Goal: Task Accomplishment & Management: Manage account settings

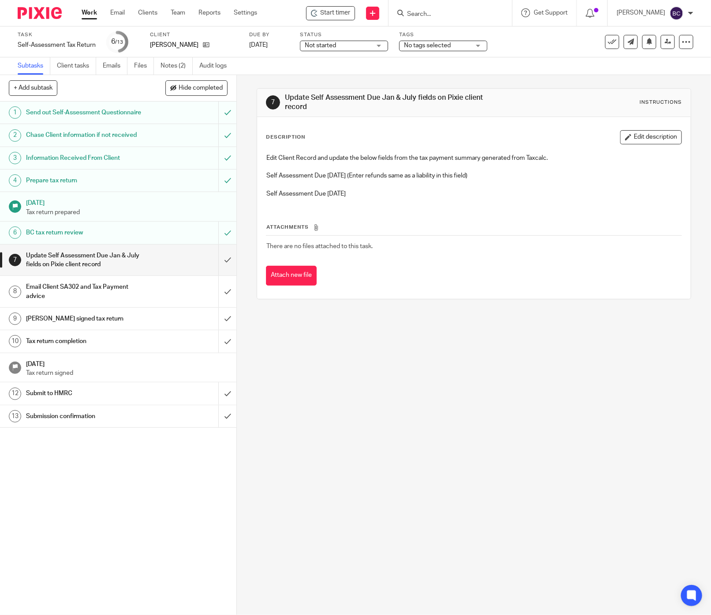
click at [54, 6] on div at bounding box center [36, 13] width 73 height 26
click at [53, 7] on div at bounding box center [36, 13] width 73 height 26
click at [44, 17] on img at bounding box center [40, 13] width 44 height 12
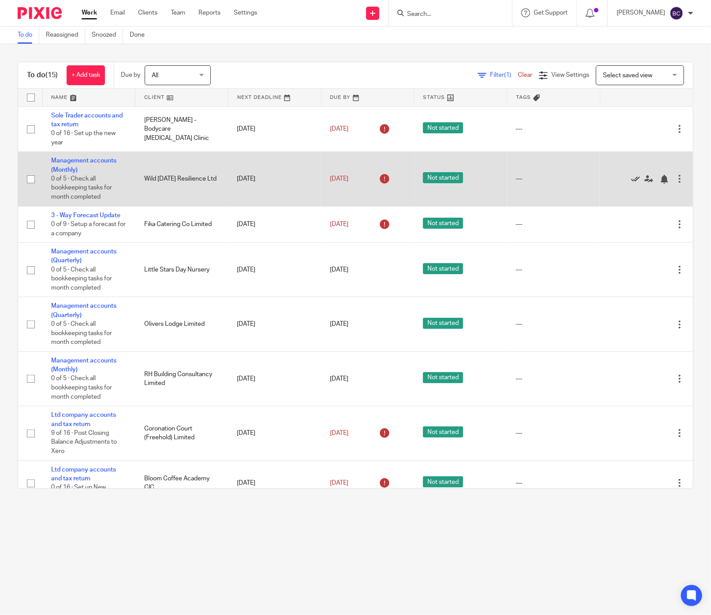
click at [632, 179] on icon at bounding box center [636, 179] width 9 height 9
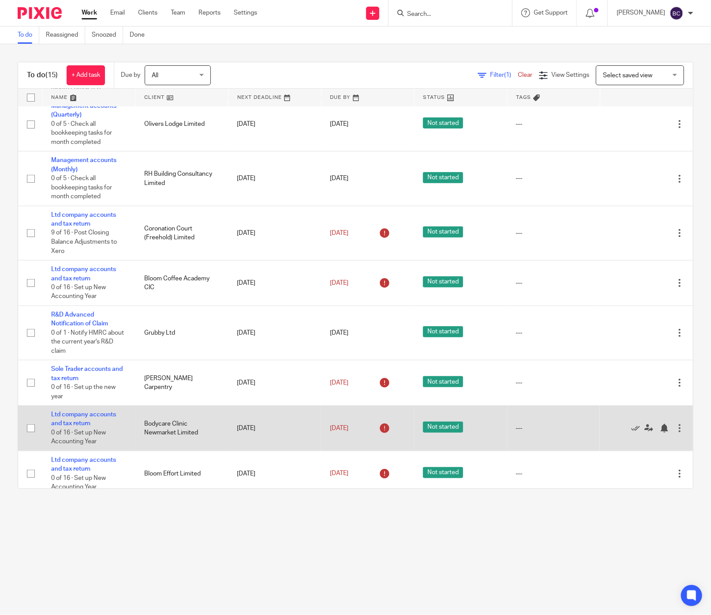
scroll to position [163, 0]
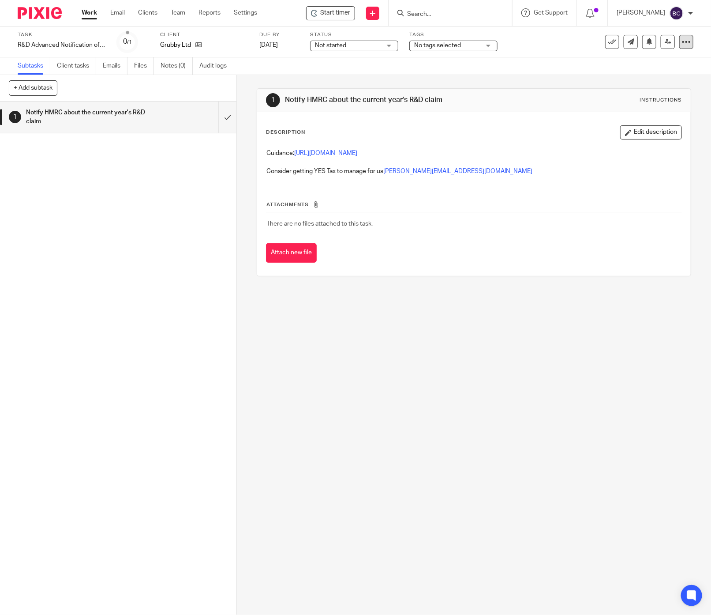
click at [682, 44] on icon at bounding box center [686, 42] width 9 height 9
click at [647, 101] on span "Change schedule" at bounding box center [647, 103] width 49 height 6
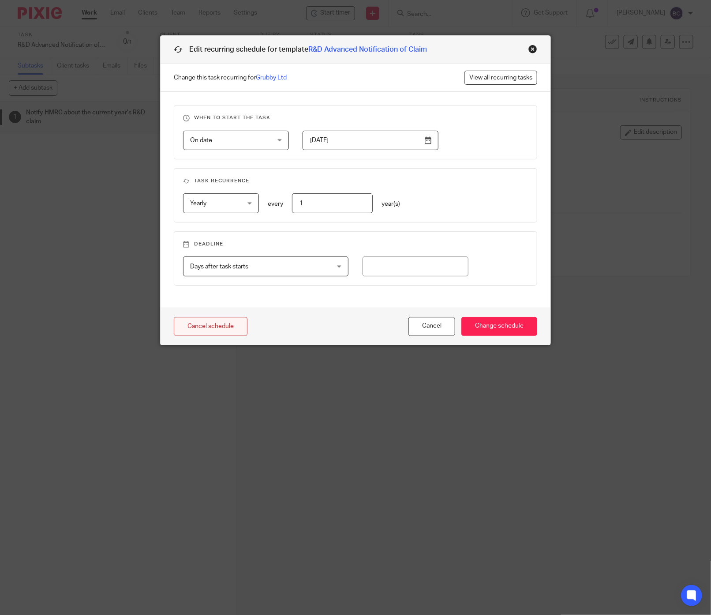
click at [231, 320] on link "Cancel schedule" at bounding box center [211, 326] width 74 height 19
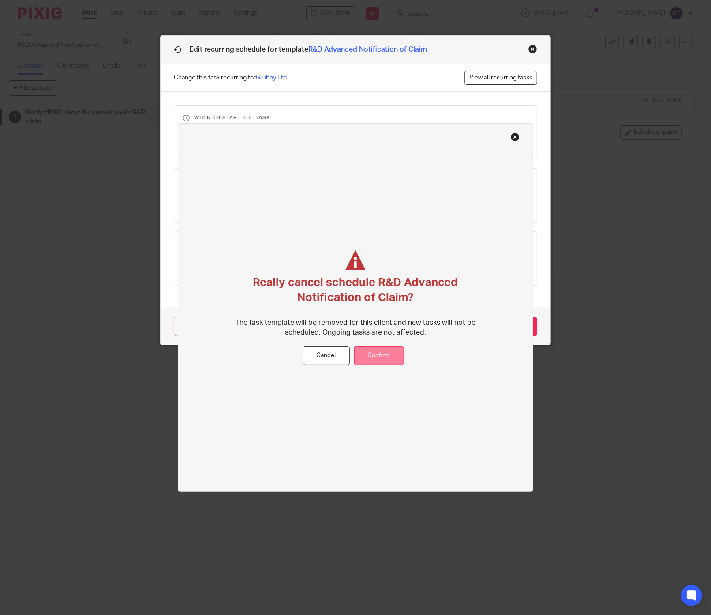
click at [377, 355] on button "Confirm" at bounding box center [379, 355] width 50 height 19
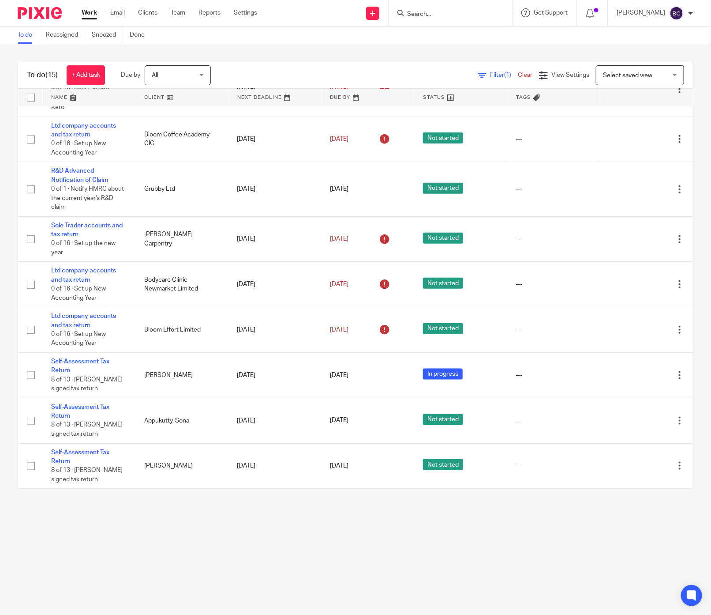
scroll to position [265, 0]
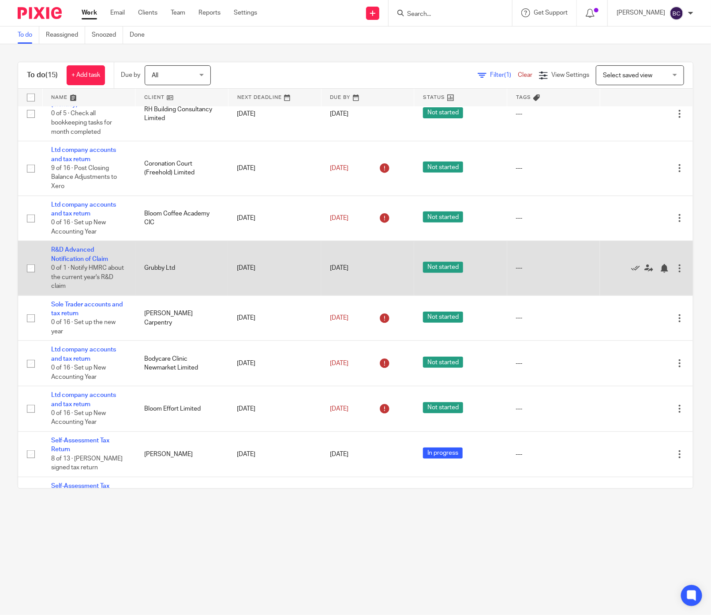
click at [676, 268] on div at bounding box center [680, 268] width 9 height 9
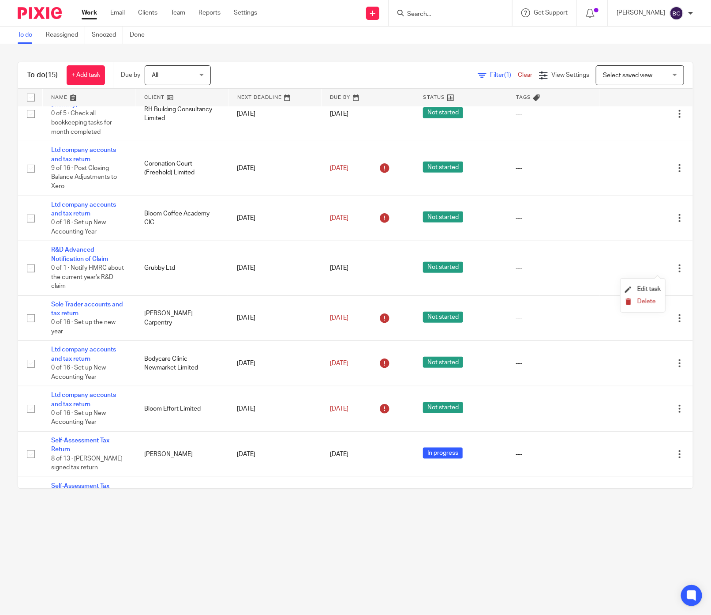
click at [650, 305] on button "Delete" at bounding box center [643, 301] width 36 height 7
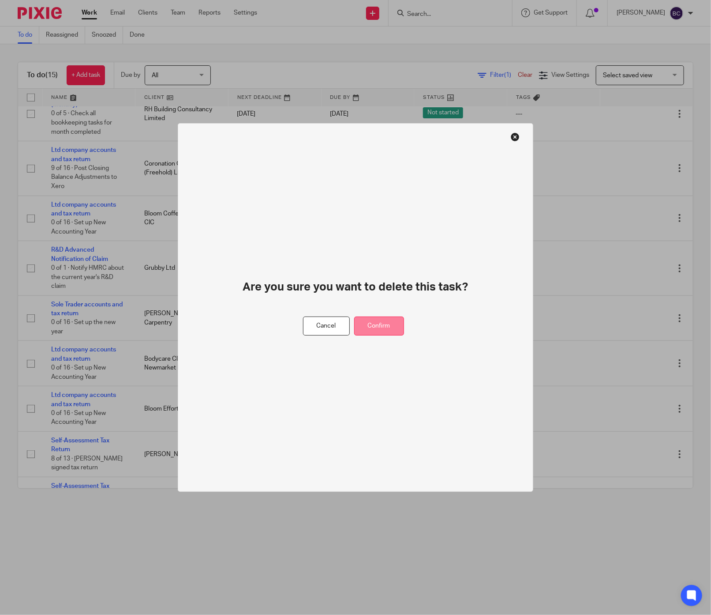
click at [395, 331] on button "Confirm" at bounding box center [379, 325] width 50 height 19
